Goal: Task Accomplishment & Management: Manage account settings

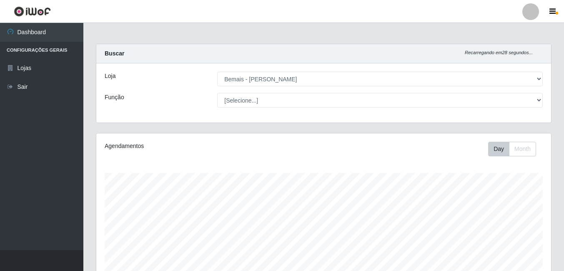
select select "230"
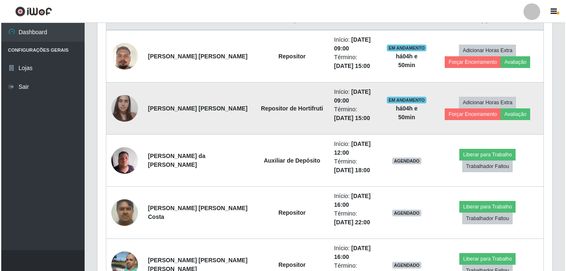
scroll to position [343, 0]
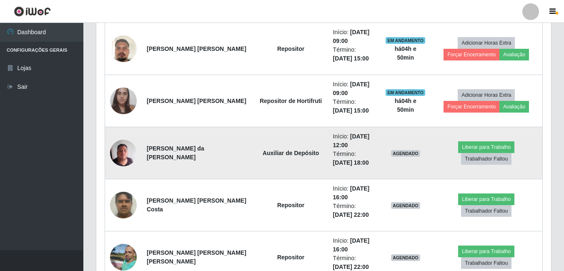
drag, startPoint x: 174, startPoint y: 159, endPoint x: 147, endPoint y: 146, distance: 29.9
click at [147, 146] on td "[PERSON_NAME] da [PERSON_NAME]" at bounding box center [198, 153] width 112 height 52
copy strong "[PERSON_NAME] da [PERSON_NAME]"
click at [279, 170] on td "Auxiliar de Depósito" at bounding box center [291, 153] width 74 height 52
click at [507, 153] on button "Trabalhador Faltou" at bounding box center [486, 159] width 50 height 12
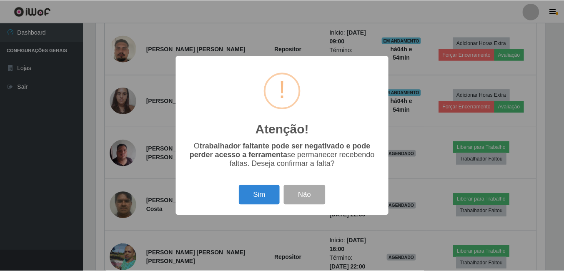
scroll to position [173, 451]
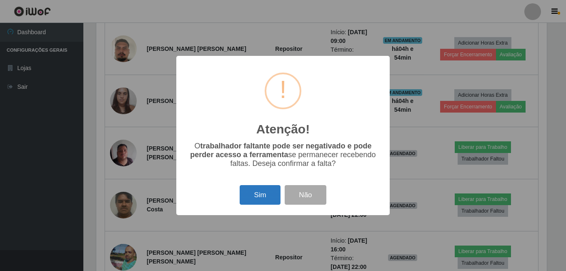
click at [268, 198] on button "Sim" at bounding box center [260, 195] width 40 height 20
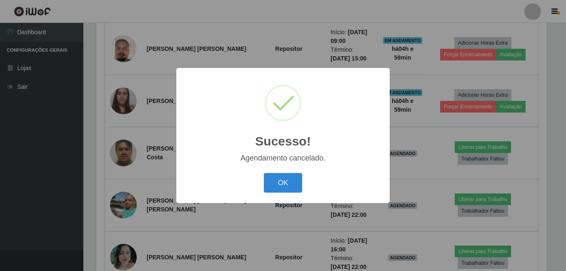
click at [264, 173] on button "OK" at bounding box center [283, 183] width 39 height 20
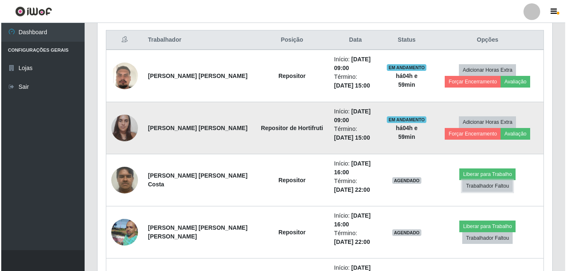
scroll to position [301, 0]
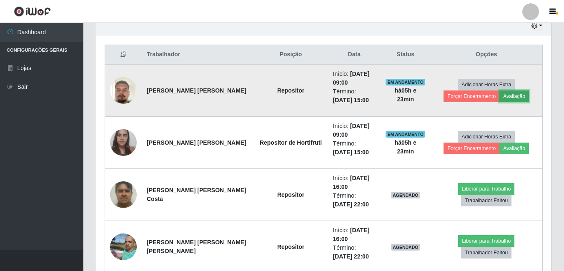
click at [521, 93] on button "Avaliação" at bounding box center [515, 97] width 30 height 12
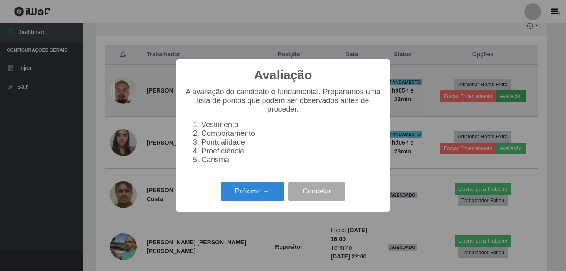
scroll to position [173, 451]
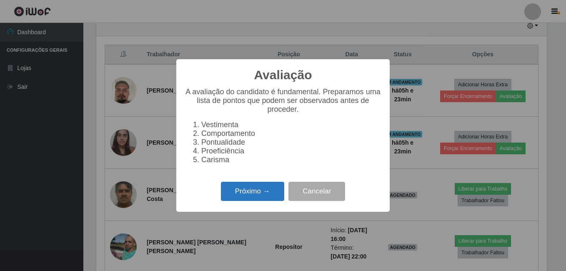
click at [272, 198] on button "Próximo →" at bounding box center [252, 192] width 63 height 20
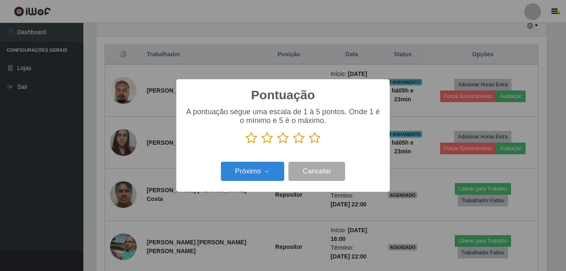
scroll to position [416953, 416676]
click at [310, 143] on icon at bounding box center [315, 138] width 12 height 13
click at [309, 144] on input "radio" at bounding box center [309, 144] width 0 height 0
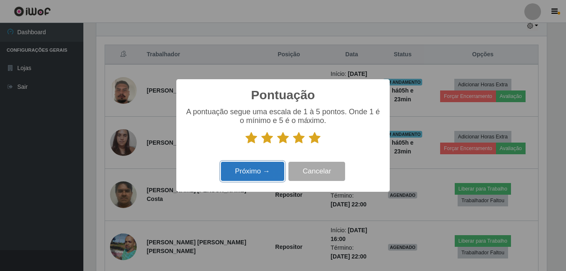
click at [272, 170] on button "Próximo →" at bounding box center [252, 172] width 63 height 20
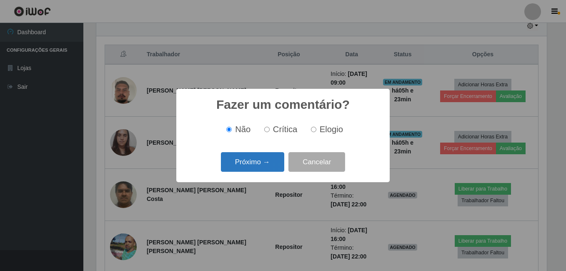
click at [272, 167] on button "Próximo →" at bounding box center [252, 162] width 63 height 20
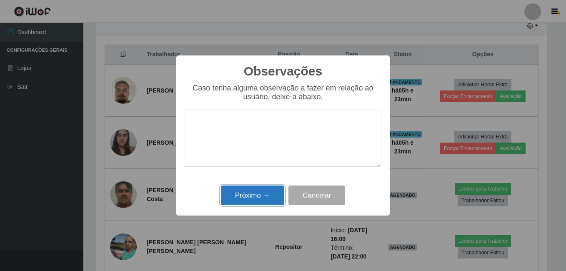
click at [256, 194] on button "Próximo →" at bounding box center [252, 196] width 63 height 20
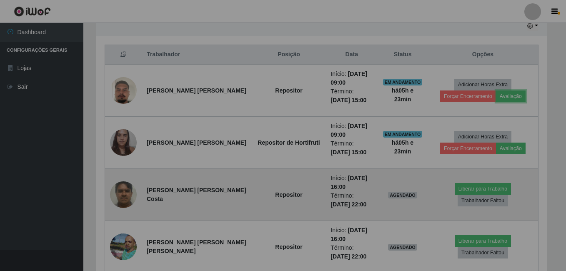
scroll to position [173, 455]
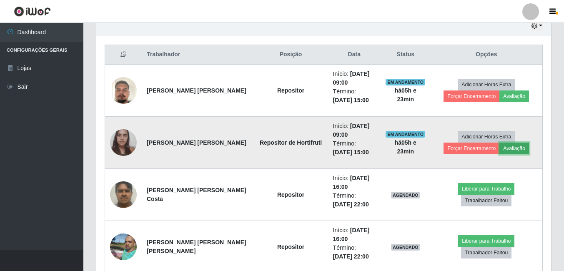
click at [521, 150] on button "Avaliação" at bounding box center [515, 149] width 30 height 12
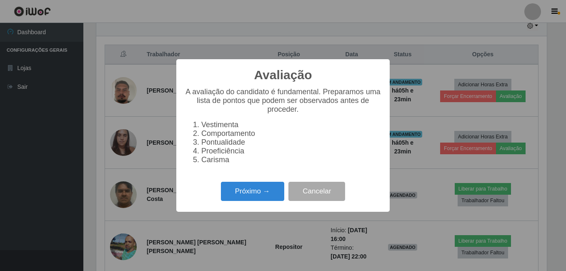
scroll to position [173, 451]
click at [252, 194] on button "Próximo →" at bounding box center [252, 192] width 63 height 20
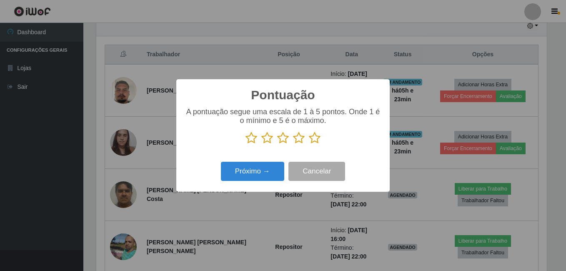
scroll to position [416953, 416676]
click at [313, 139] on icon at bounding box center [315, 138] width 12 height 13
click at [309, 144] on input "radio" at bounding box center [309, 144] width 0 height 0
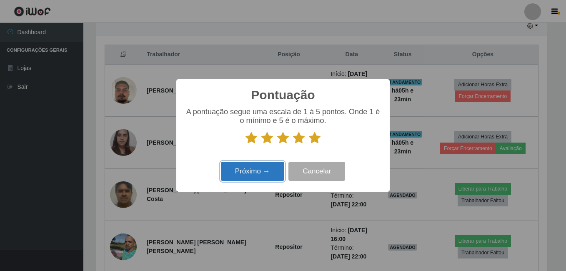
click at [252, 177] on button "Próximo →" at bounding box center [252, 172] width 63 height 20
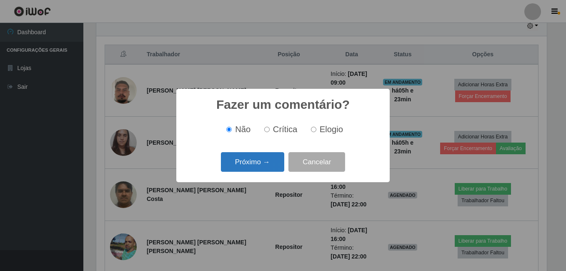
click at [247, 161] on button "Próximo →" at bounding box center [252, 162] width 63 height 20
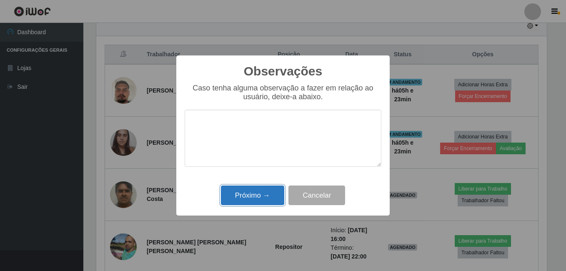
click at [262, 197] on button "Próximo →" at bounding box center [252, 196] width 63 height 20
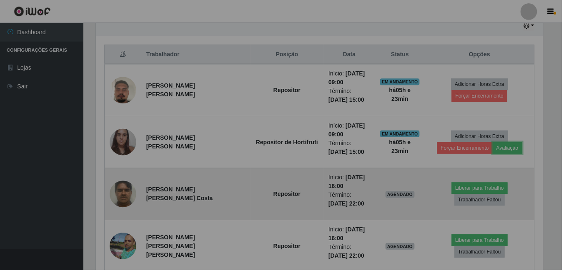
scroll to position [173, 455]
